Goal: Task Accomplishment & Management: Use online tool/utility

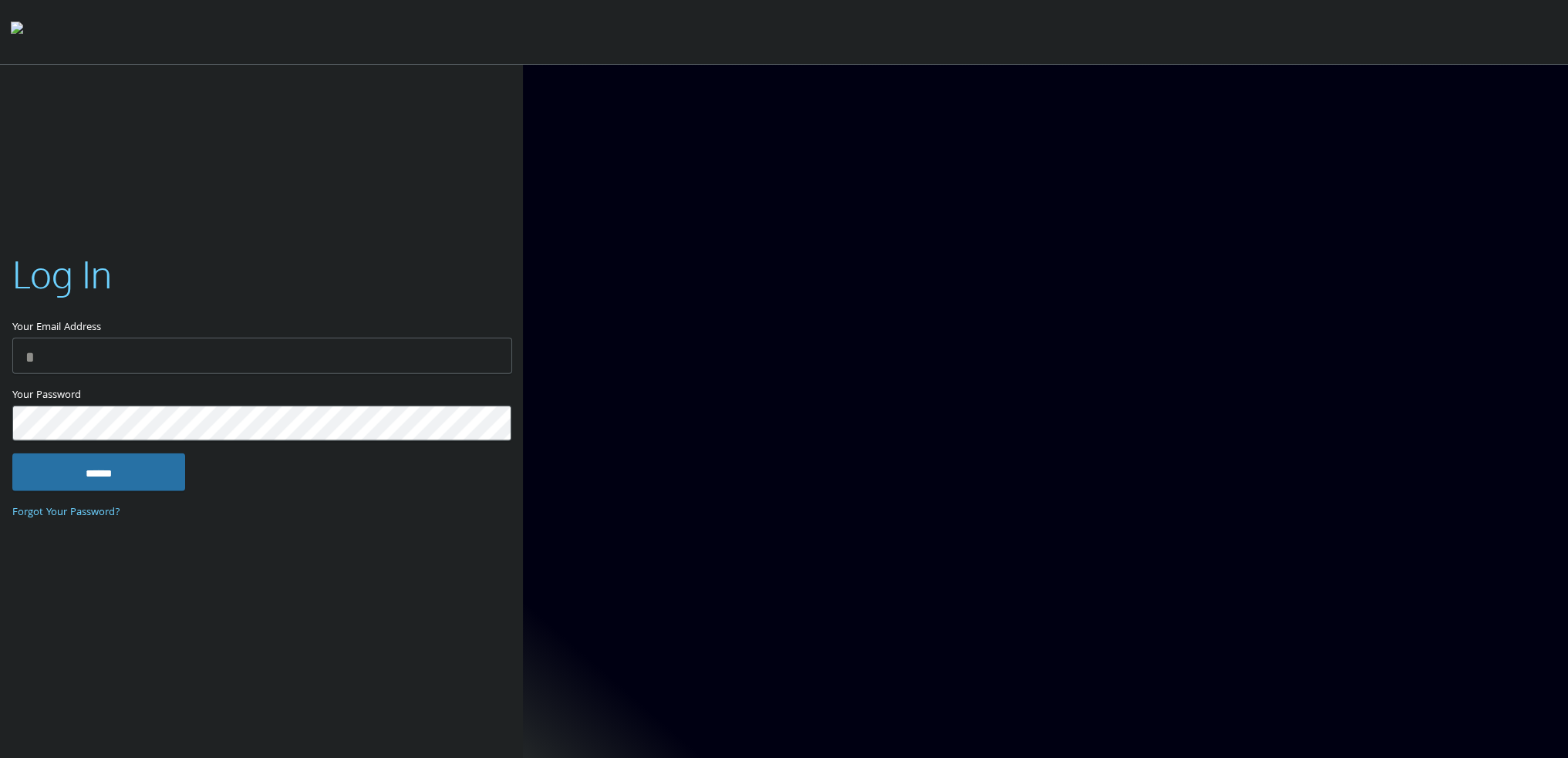
type input "**********"
click at [71, 477] on input "******" at bounding box center [98, 472] width 173 height 37
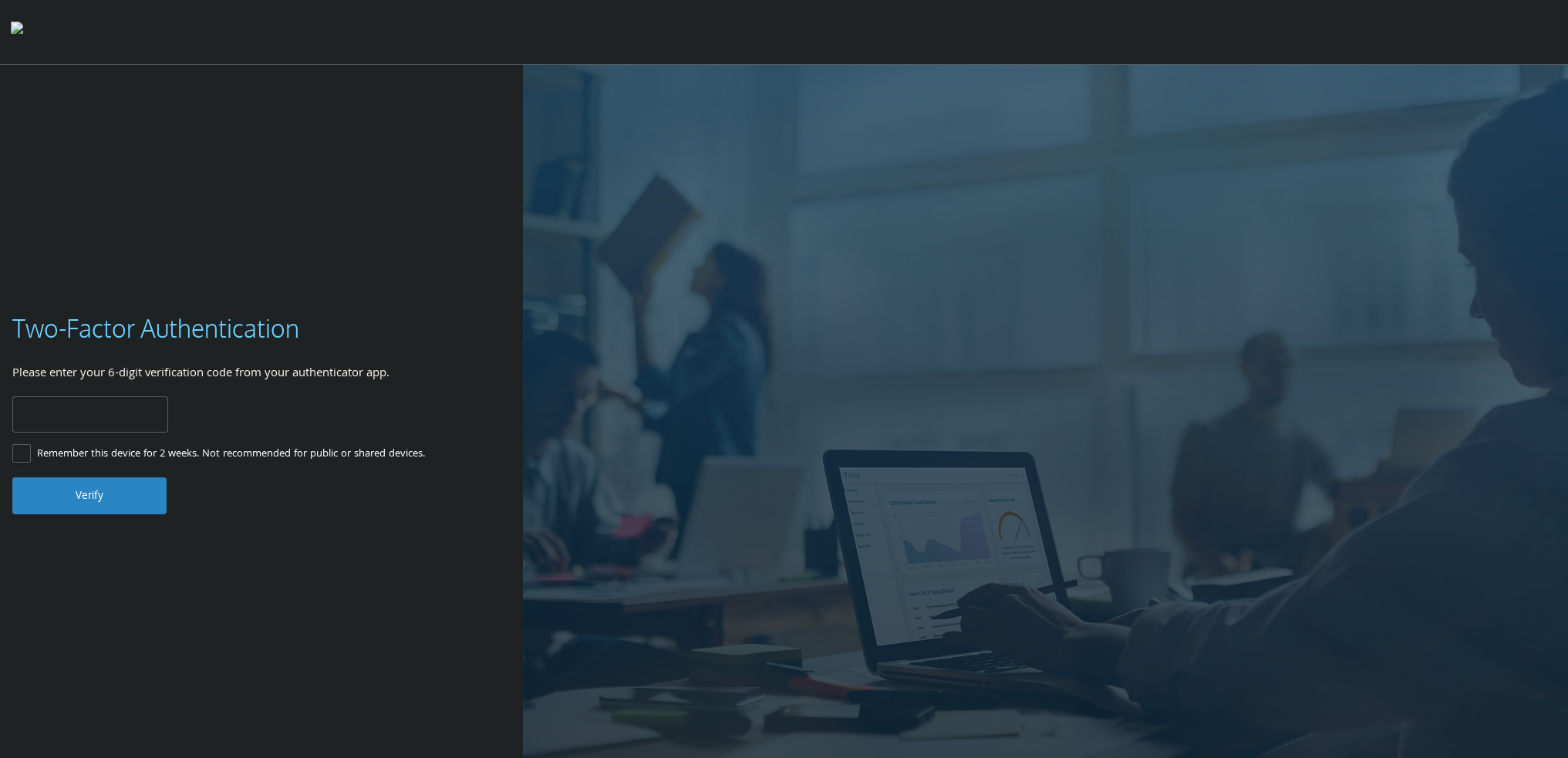
click at [83, 422] on input "number" at bounding box center [90, 414] width 156 height 36
type input "******"
